Goal: Task Accomplishment & Management: Manage account settings

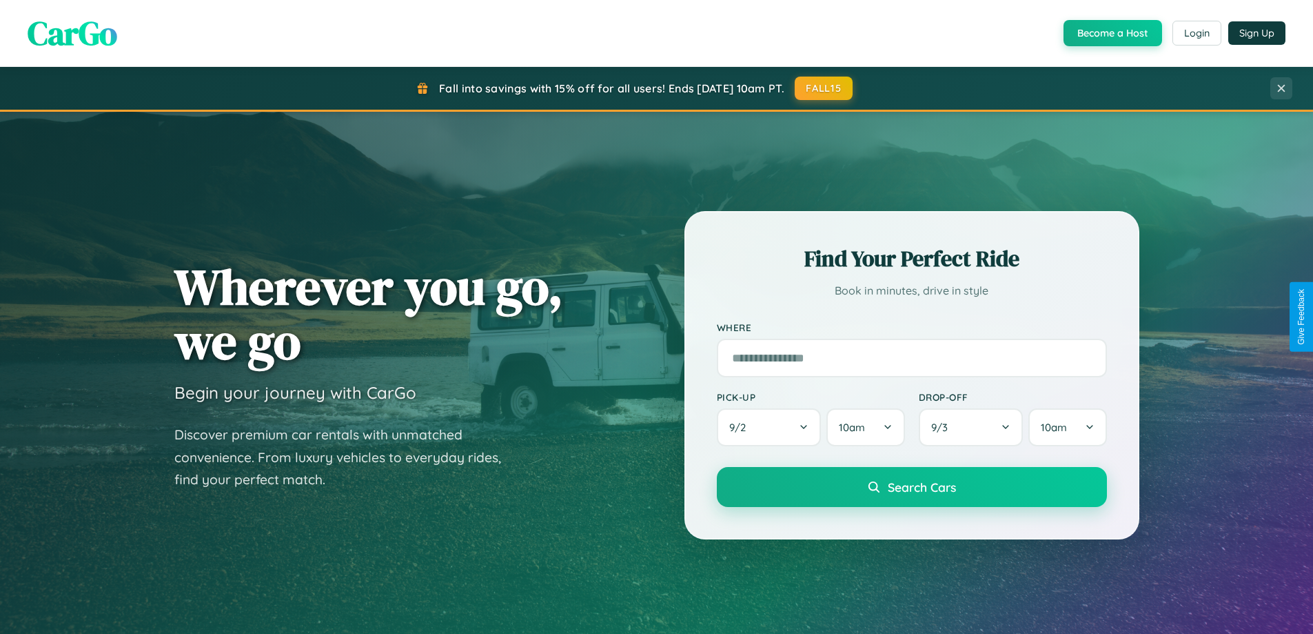
scroll to position [949, 0]
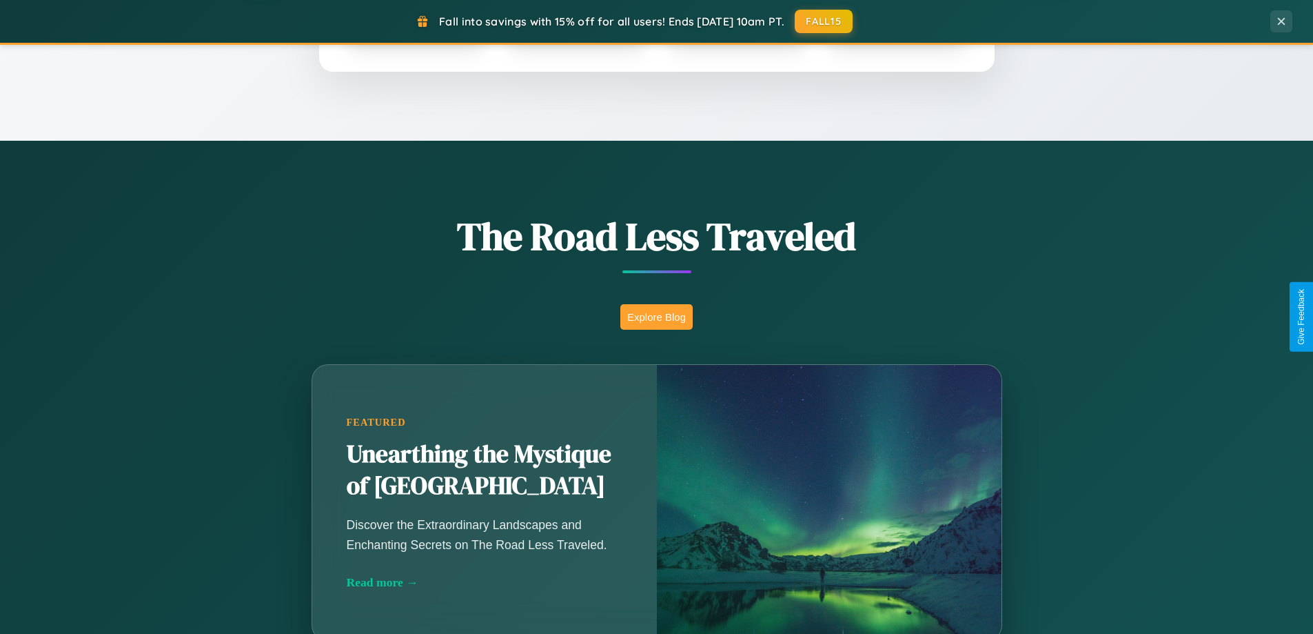
click at [656, 316] on button "Explore Blog" at bounding box center [656, 317] width 72 height 26
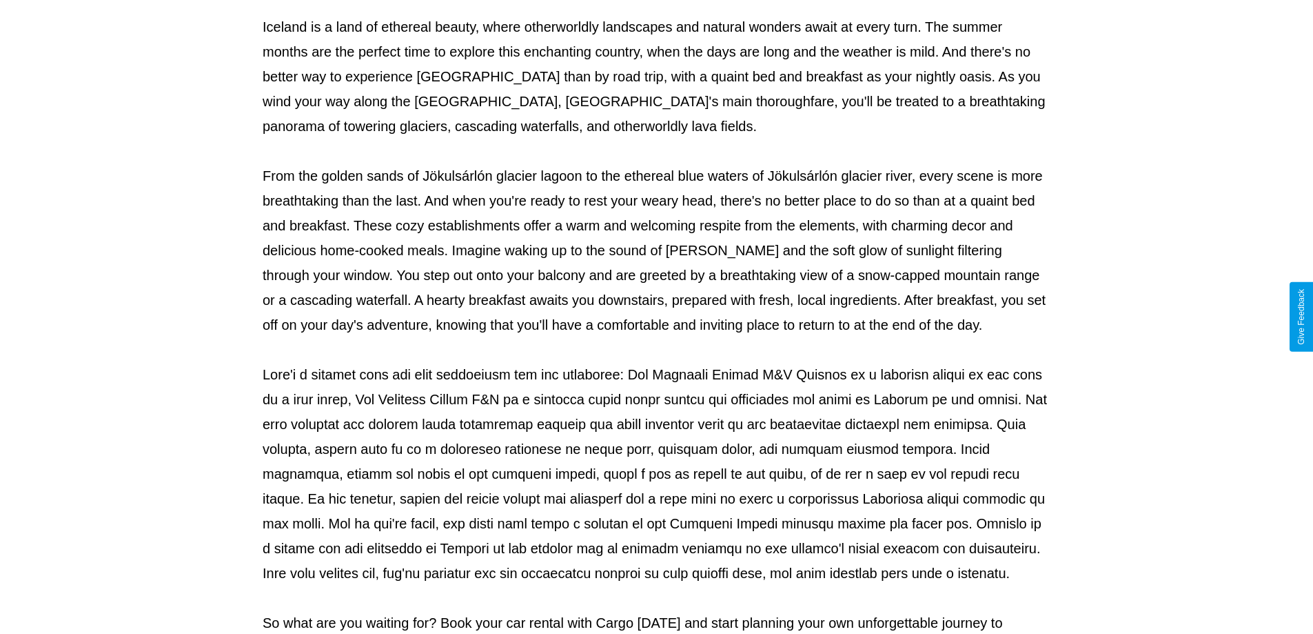
scroll to position [446, 0]
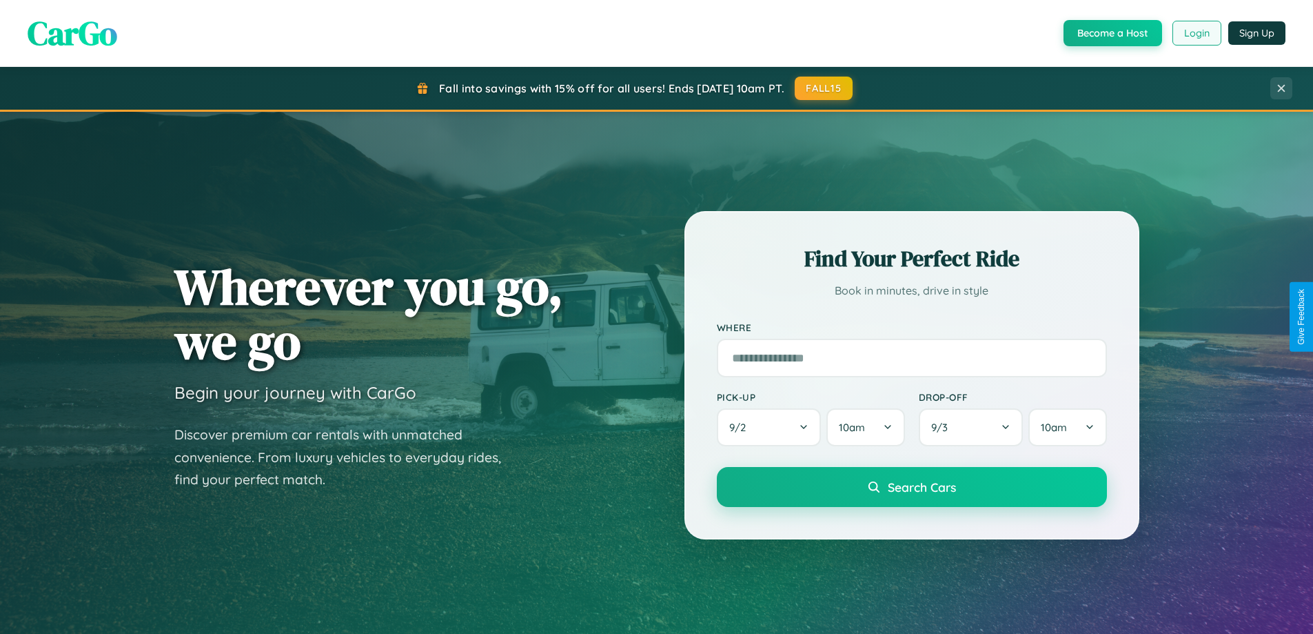
click at [1196, 33] on button "Login" at bounding box center [1197, 33] width 49 height 25
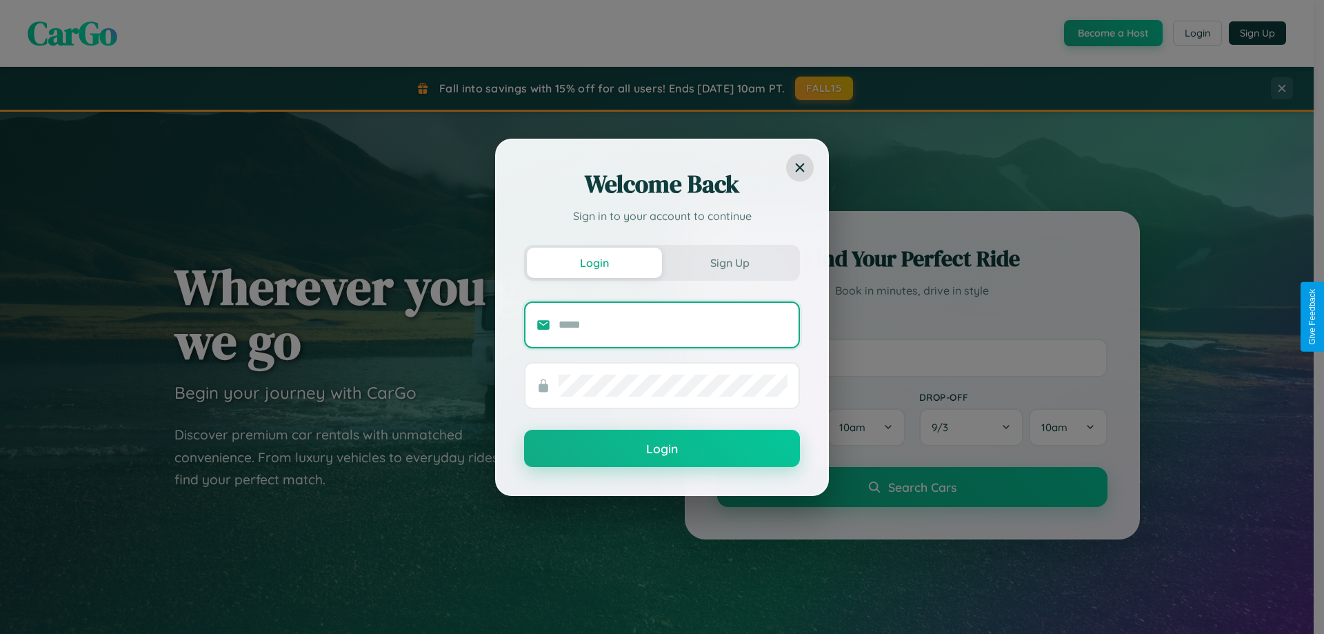
click at [673, 324] on input "text" at bounding box center [672, 325] width 229 height 22
type input "**********"
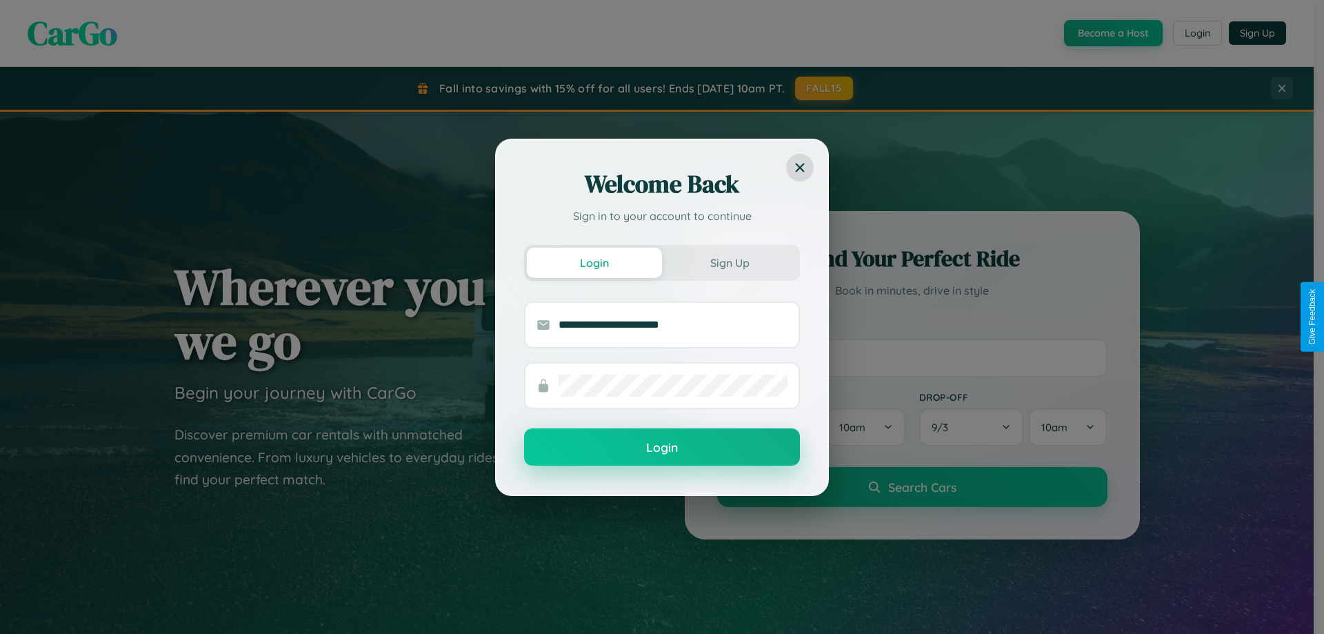
click at [662, 447] on button "Login" at bounding box center [662, 446] width 276 height 37
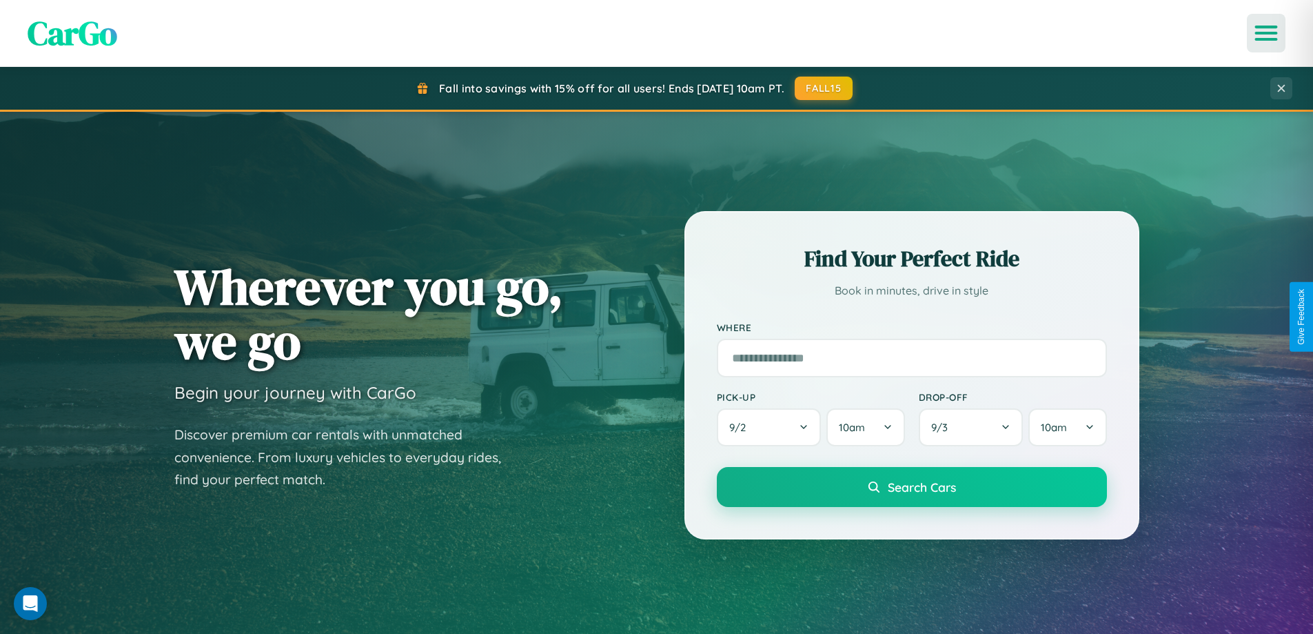
click at [1266, 33] on icon "Open menu" at bounding box center [1267, 33] width 20 height 12
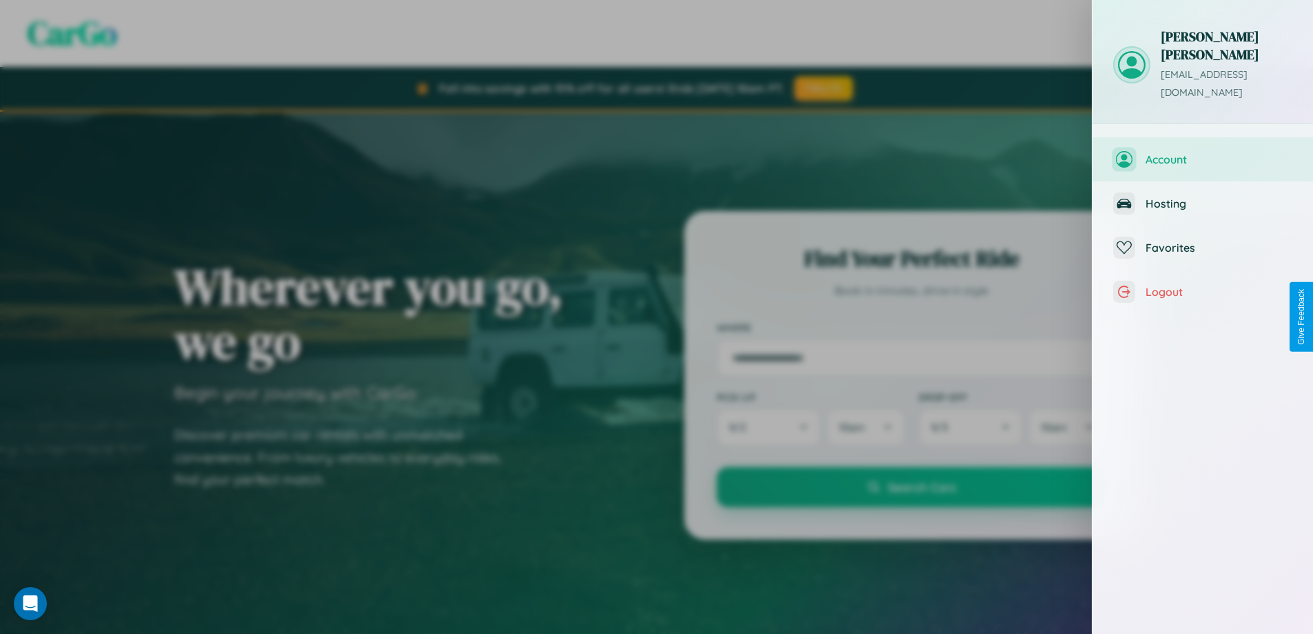
click at [1203, 152] on span "Account" at bounding box center [1219, 159] width 147 height 14
